Goal: Check status: Check status

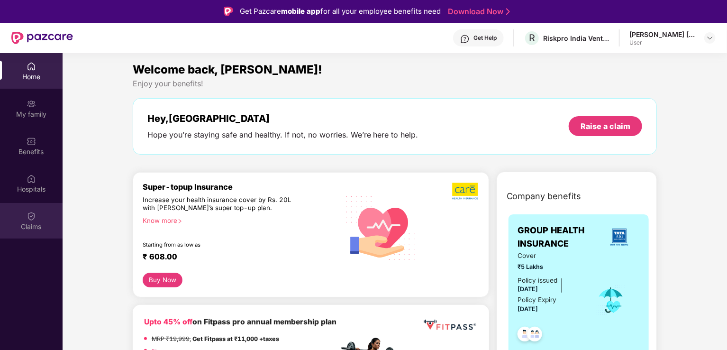
click at [28, 226] on div "Claims" at bounding box center [31, 226] width 63 height 9
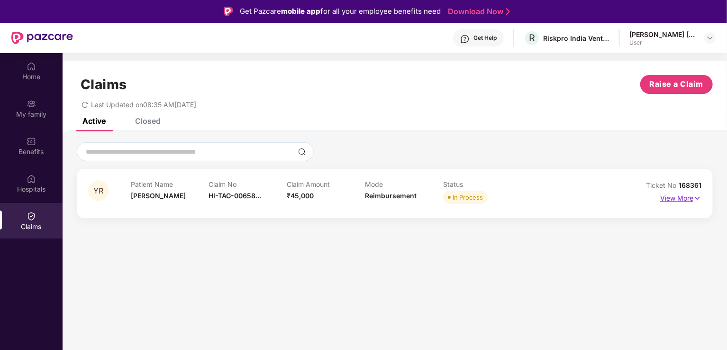
click at [697, 199] on img at bounding box center [697, 198] width 8 height 10
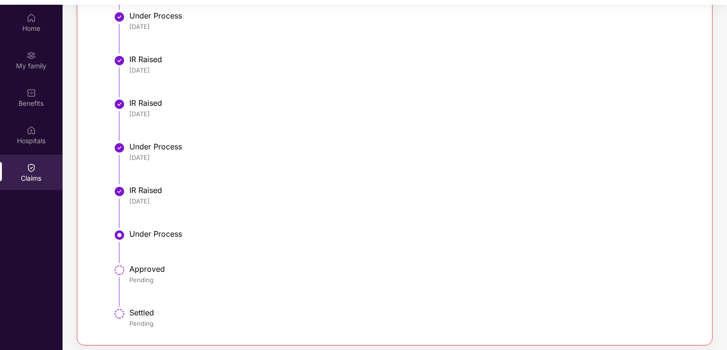
scroll to position [53, 0]
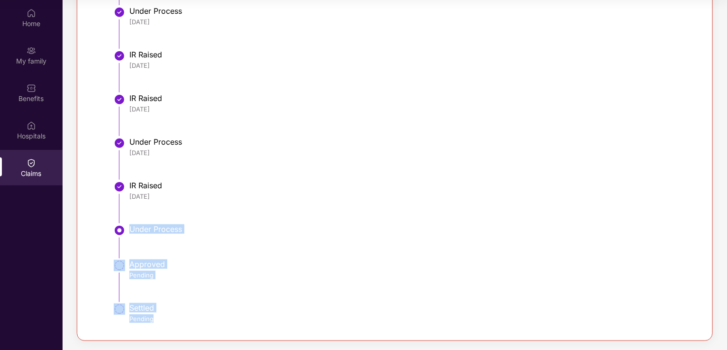
drag, startPoint x: 130, startPoint y: 225, endPoint x: 166, endPoint y: 321, distance: 102.1
click at [166, 321] on ul "Claim Ticket Raised [DATE] Document Received [DATE] Claim Intimation [DATE] Und…" at bounding box center [404, 104] width 574 height 450
click at [263, 298] on li "Approved Pending" at bounding box center [404, 284] width 574 height 44
drag, startPoint x: 131, startPoint y: 226, endPoint x: 177, endPoint y: 317, distance: 101.9
click at [177, 317] on ul "Claim Ticket Raised [DATE] Document Received [DATE] Claim Intimation [DATE] Und…" at bounding box center [404, 104] width 574 height 450
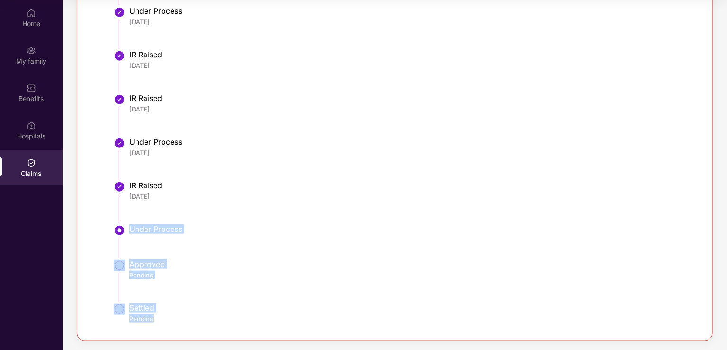
click at [239, 295] on li "Approved Pending" at bounding box center [404, 284] width 574 height 44
drag, startPoint x: 131, startPoint y: 224, endPoint x: 186, endPoint y: 326, distance: 115.7
click at [186, 326] on ul "Claim Ticket Raised [DATE] Document Received [DATE] Claim Intimation [DATE] Und…" at bounding box center [404, 104] width 574 height 450
click at [341, 233] on div "Under Process" at bounding box center [410, 229] width 562 height 11
drag, startPoint x: 129, startPoint y: 228, endPoint x: 202, endPoint y: 318, distance: 116.2
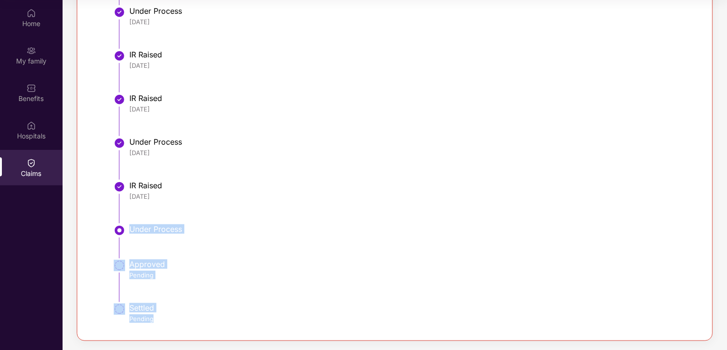
click at [202, 318] on ul "Claim Ticket Raised [DATE] Document Received [DATE] Claim Intimation [DATE] Und…" at bounding box center [404, 104] width 574 height 450
